Goal: Task Accomplishment & Management: Use online tool/utility

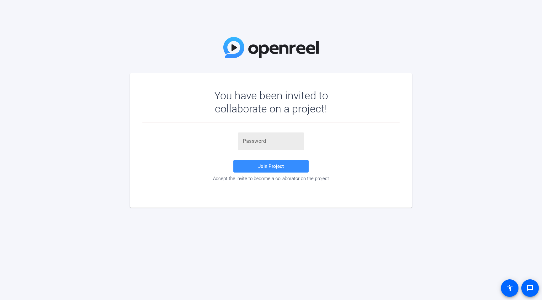
click at [287, 141] on input "text" at bounding box center [271, 142] width 56 height 8
paste input "NYA=rk"
type input "NYA=rk"
click at [258, 170] on span at bounding box center [270, 166] width 75 height 15
drag, startPoint x: 264, startPoint y: 143, endPoint x: 219, endPoint y: 142, distance: 45.2
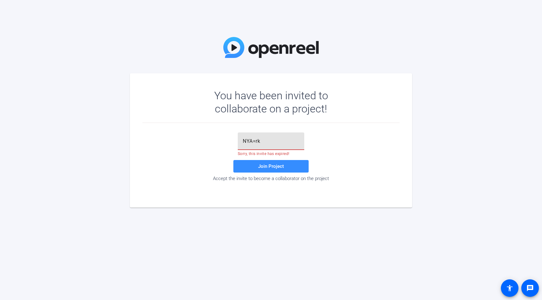
click at [219, 142] on div "NYA=rk Sorry, this invite has expired! Join Project Accept the invite to become…" at bounding box center [270, 157] width 257 height 49
click at [262, 142] on input "text" at bounding box center [271, 142] width 56 height 8
paste input "NYA=rk"
type input "NYA=rk"
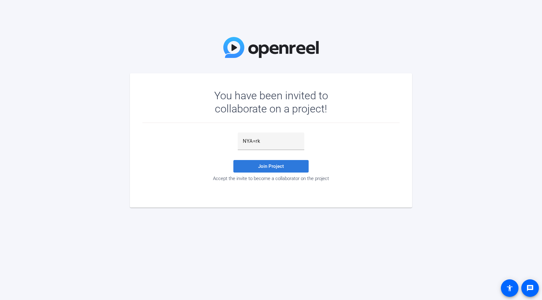
click at [283, 167] on span "Join Project" at bounding box center [271, 167] width 26 height 6
click at [254, 137] on div at bounding box center [271, 142] width 56 height 18
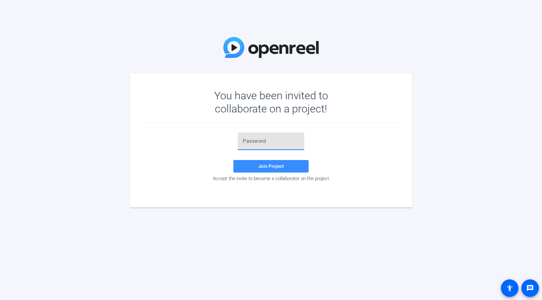
paste input "s5[jL!"
type input "s5[jL!"
click at [275, 168] on span "Join Project" at bounding box center [271, 167] width 26 height 6
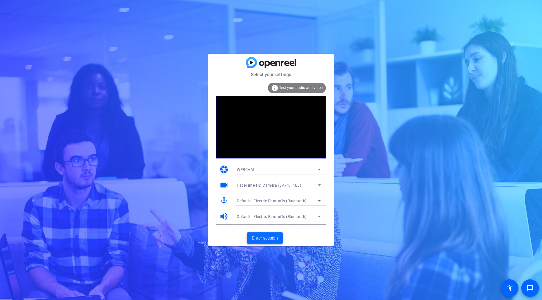
click at [262, 237] on span "Enter session" at bounding box center [265, 238] width 26 height 7
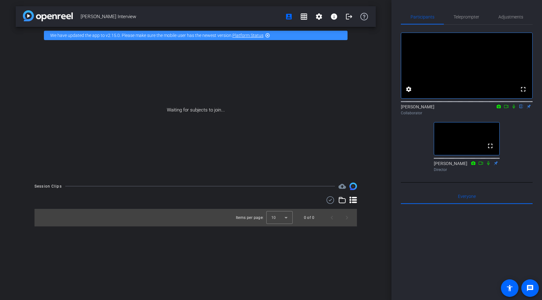
click at [268, 35] on mat-icon "highlight_off" at bounding box center [267, 35] width 5 height 5
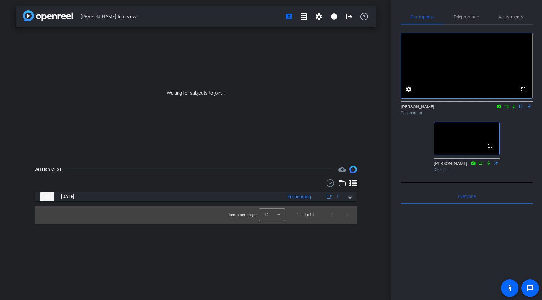
click at [248, 248] on div "[PERSON_NAME] Interview account_box grid_on settings info logout Waiting for su…" at bounding box center [195, 150] width 391 height 300
